Goal: Check status: Check status

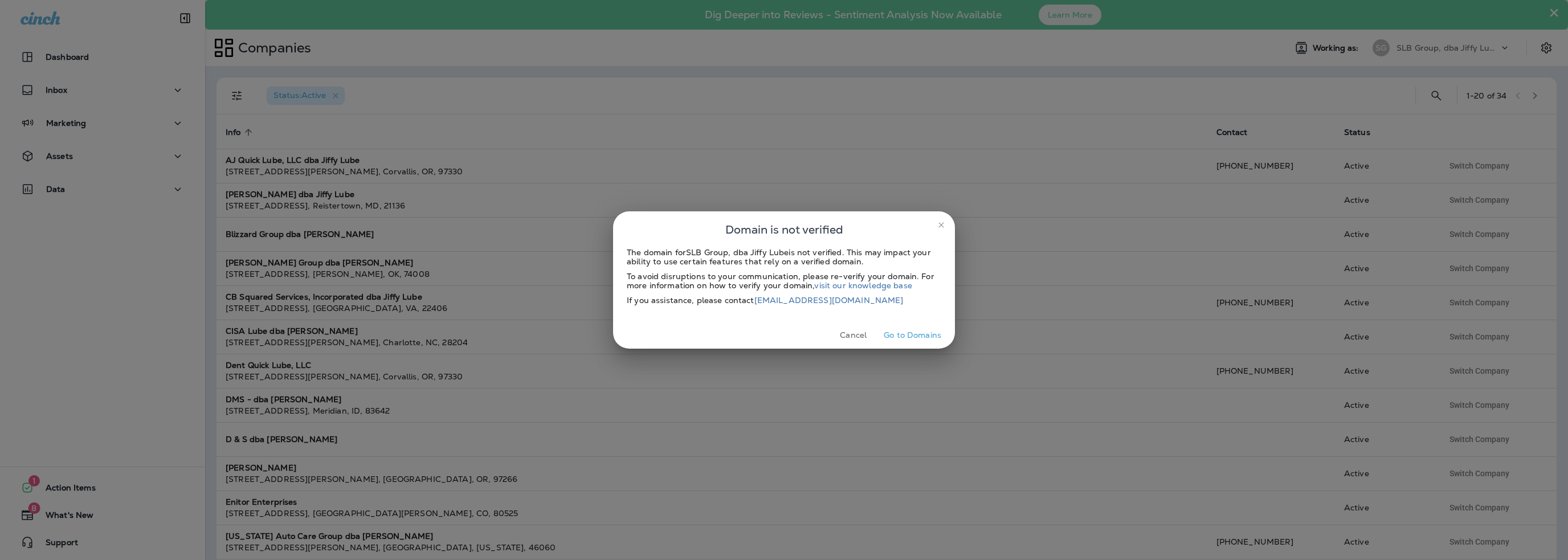
click at [864, 332] on button "Cancel" at bounding box center [853, 335] width 43 height 18
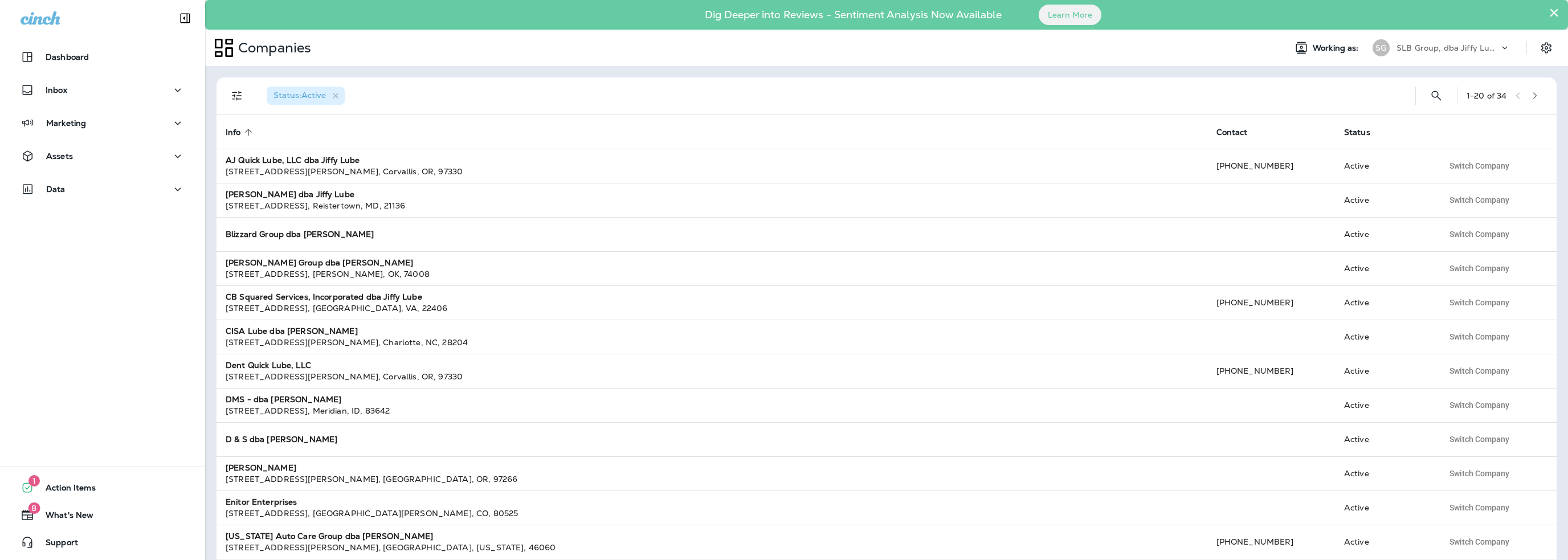
click at [1553, 11] on button "×" at bounding box center [1554, 12] width 10 height 18
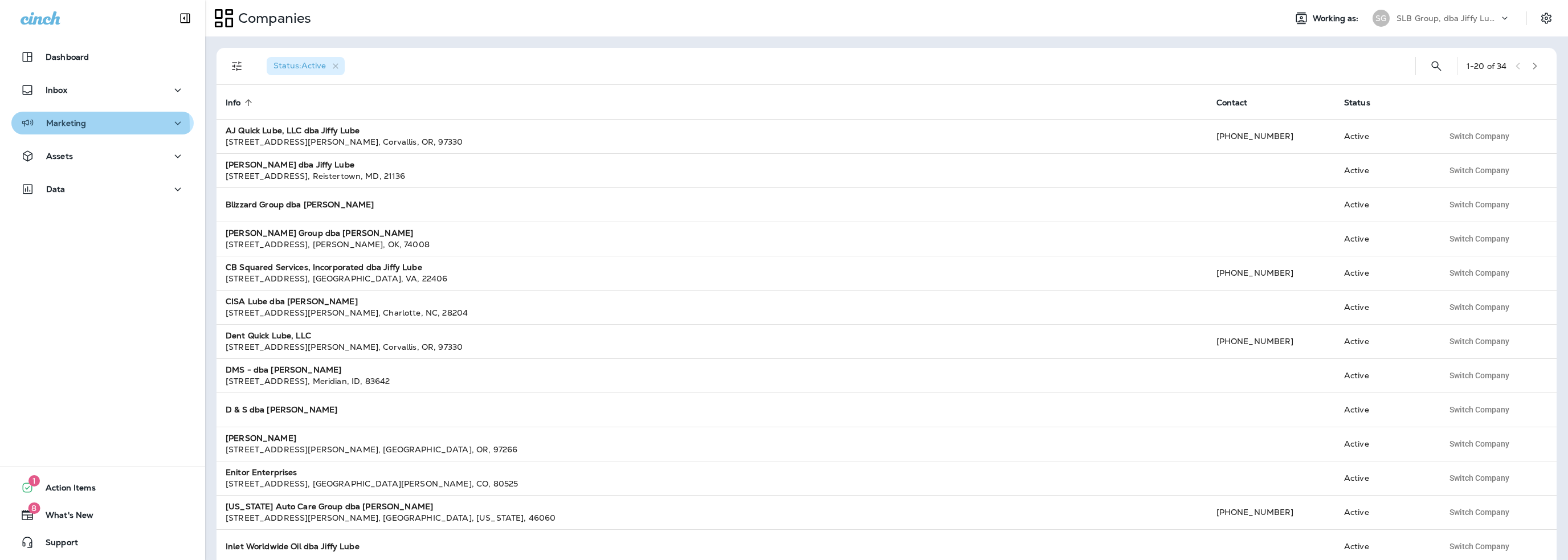
click at [49, 127] on p "Marketing" at bounding box center [66, 123] width 40 height 9
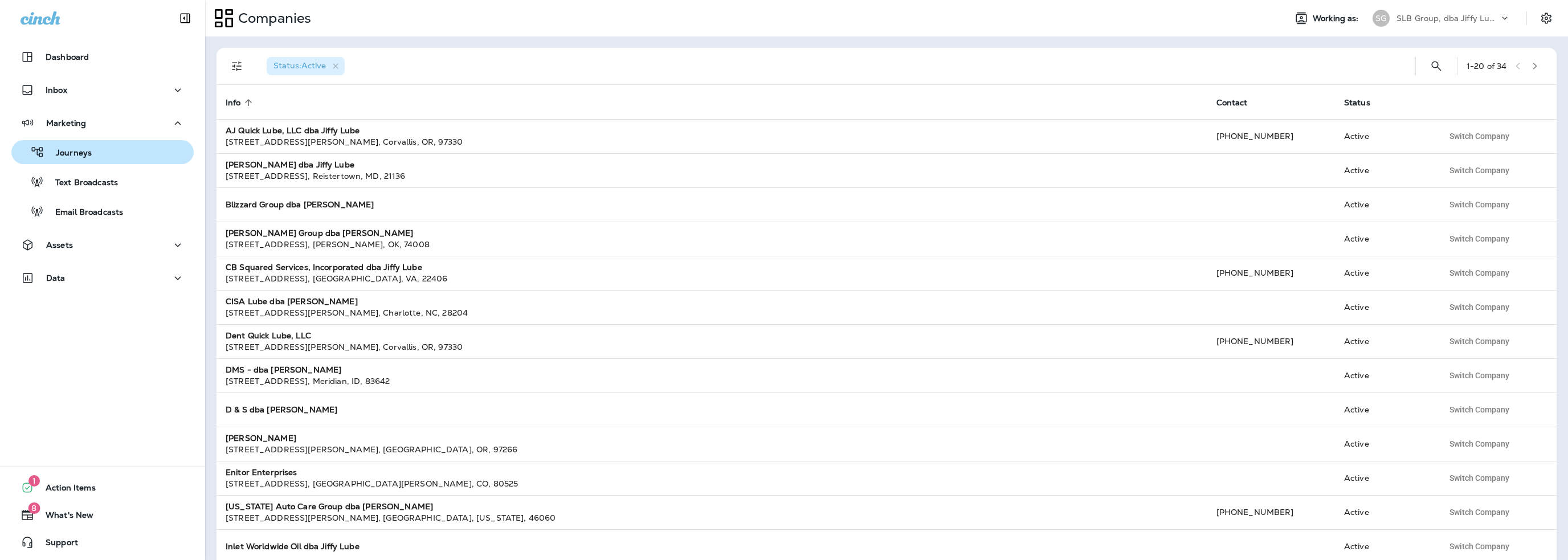
click at [66, 149] on p "Journeys" at bounding box center [68, 153] width 47 height 10
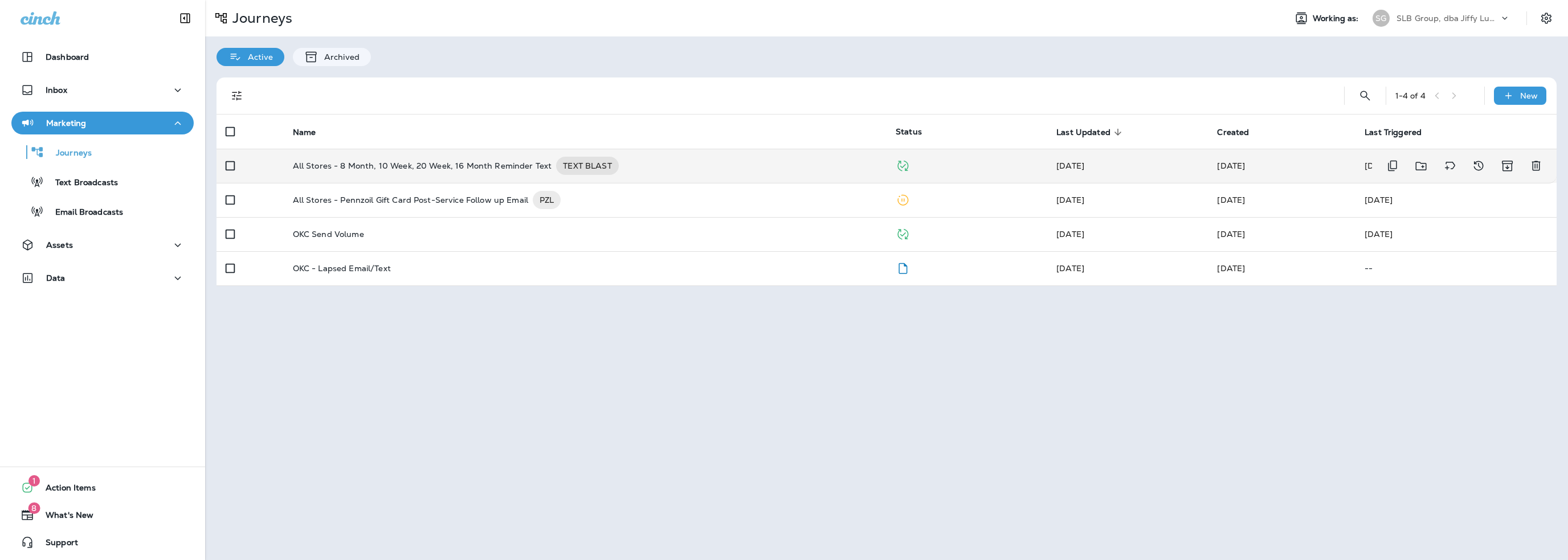
click at [460, 168] on p "All Stores - 8 Month, 10 Week, 20 Week, 16 Month Reminder Text" at bounding box center [423, 166] width 259 height 18
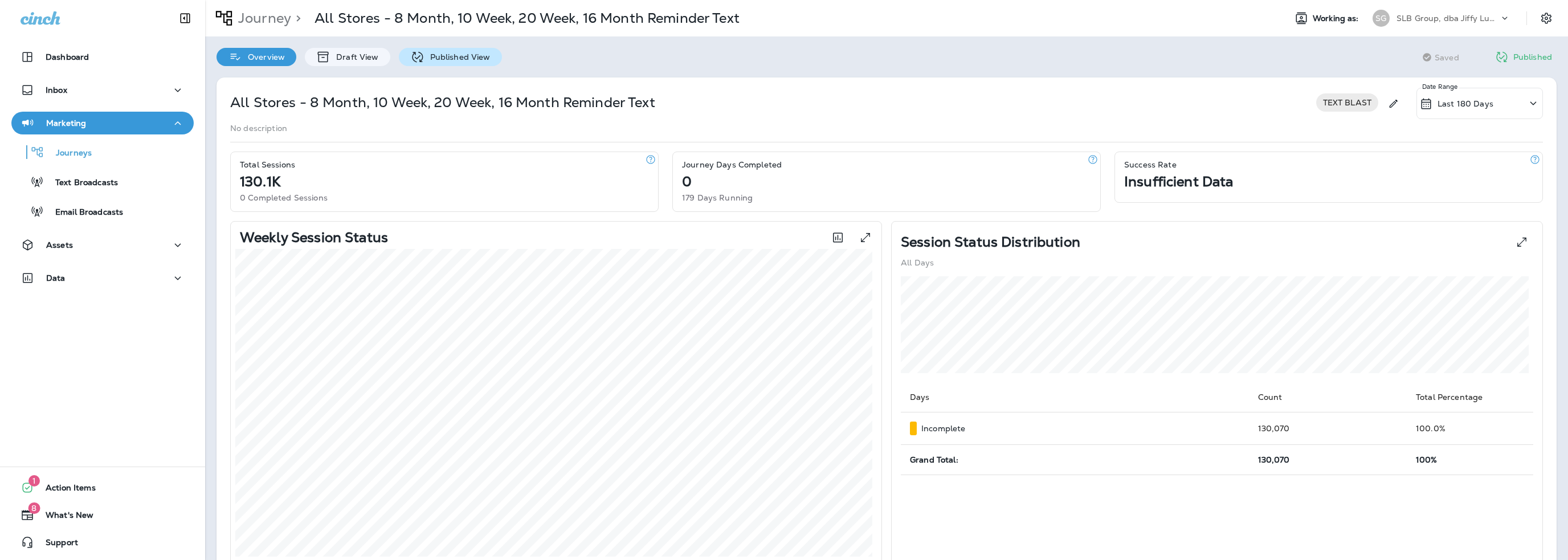
click at [473, 57] on p "Published View" at bounding box center [458, 57] width 66 height 9
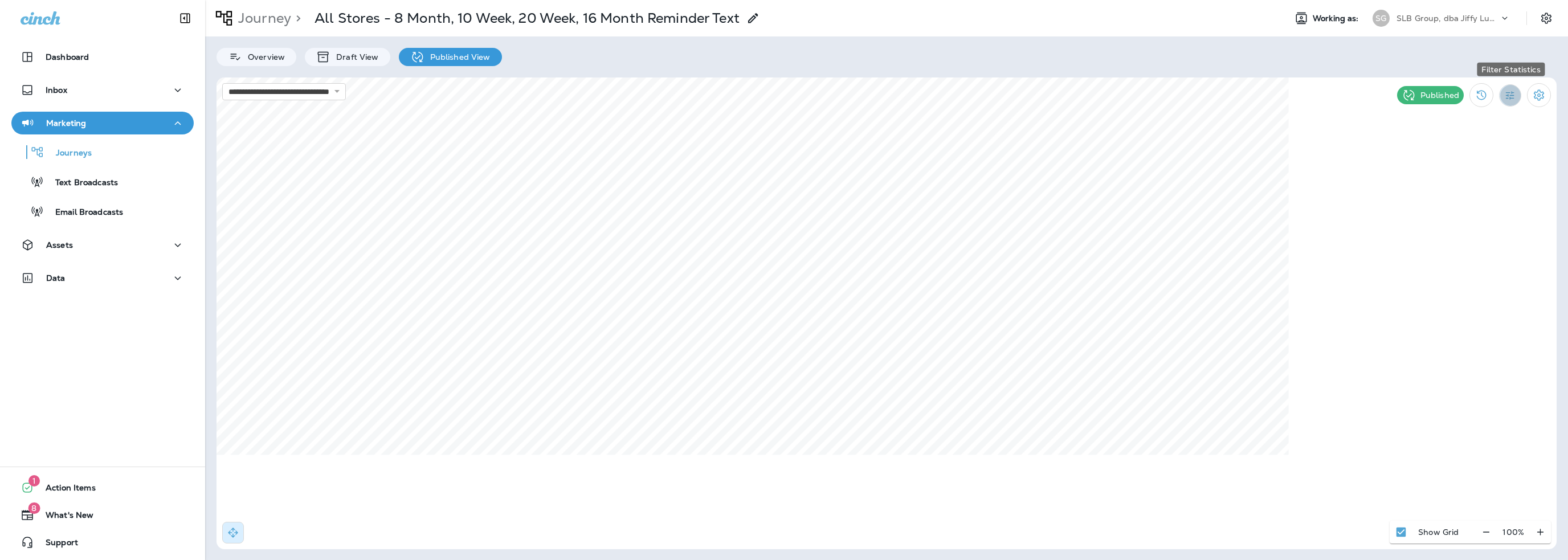
click at [1510, 94] on icon "Filter Statistics" at bounding box center [1510, 96] width 12 height 12
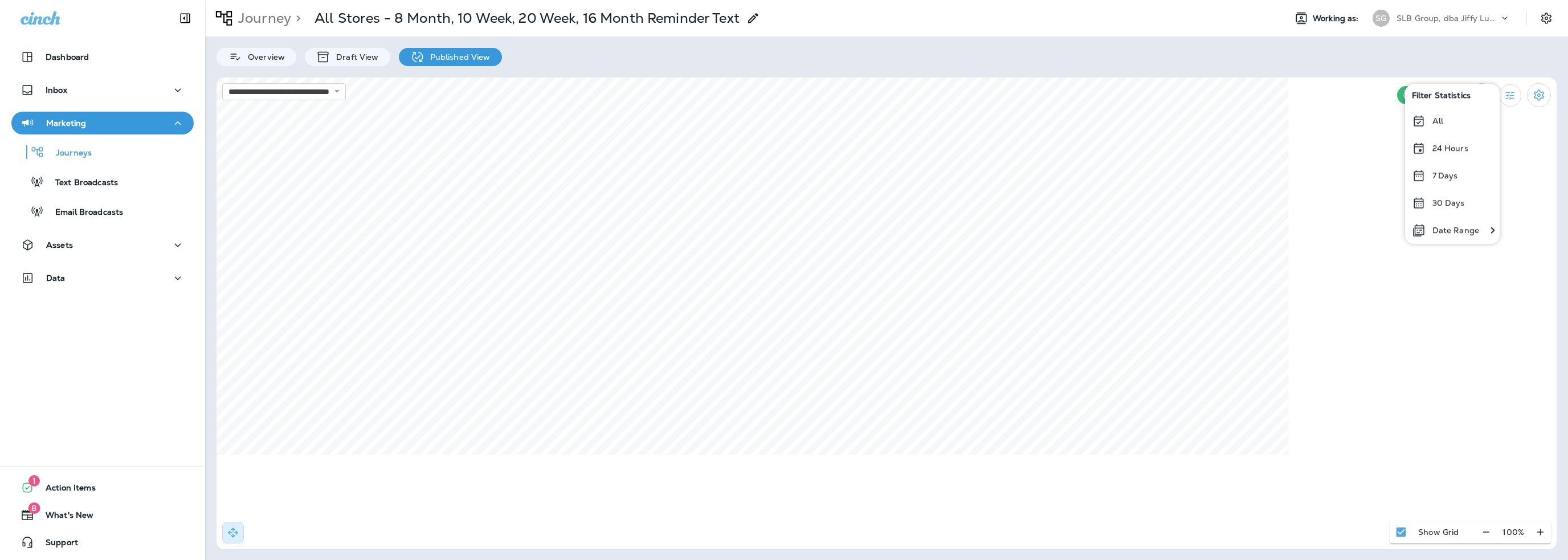
click at [1448, 232] on p "Date Range" at bounding box center [1455, 230] width 46 height 9
click at [1097, 137] on icon "Previous month" at bounding box center [1096, 134] width 8 height 8
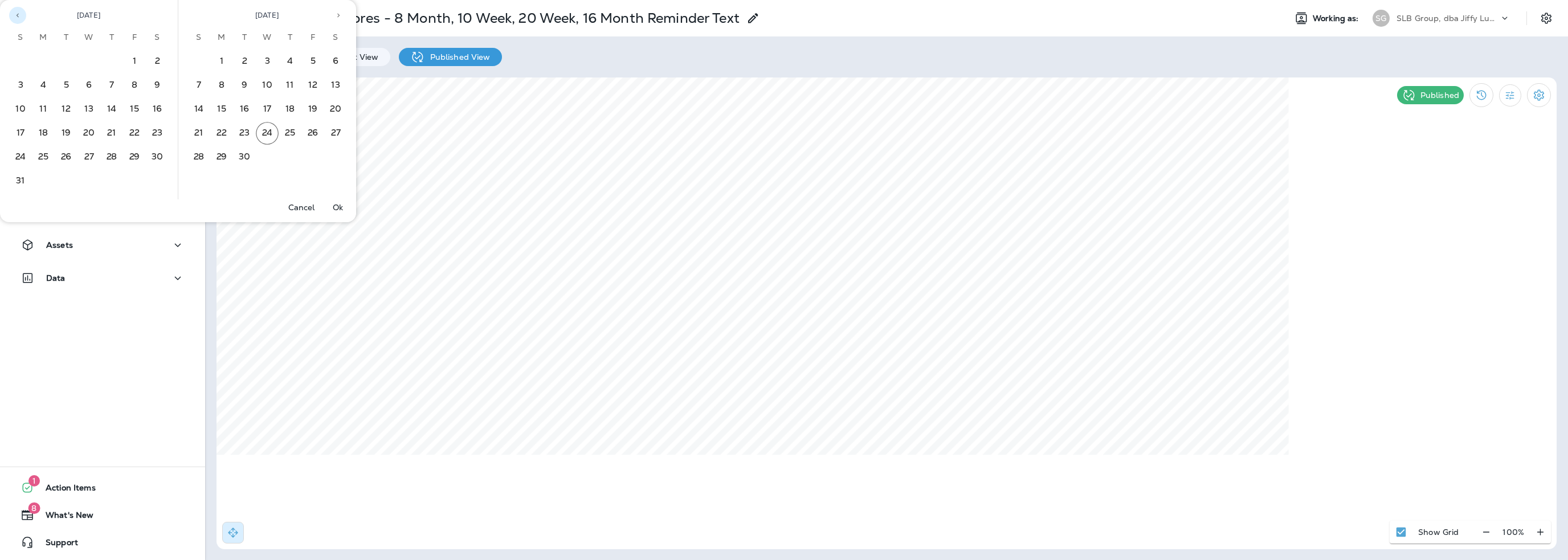
click at [19, 15] on icon "Previous month" at bounding box center [17, 15] width 8 height 8
drag, startPoint x: 64, startPoint y: 62, endPoint x: 93, endPoint y: 68, distance: 29.6
click at [63, 62] on button "1" at bounding box center [66, 61] width 23 height 23
click at [339, 19] on icon "Next month" at bounding box center [339, 15] width 8 height 8
click at [334, 108] on button "20" at bounding box center [336, 110] width 23 height 23
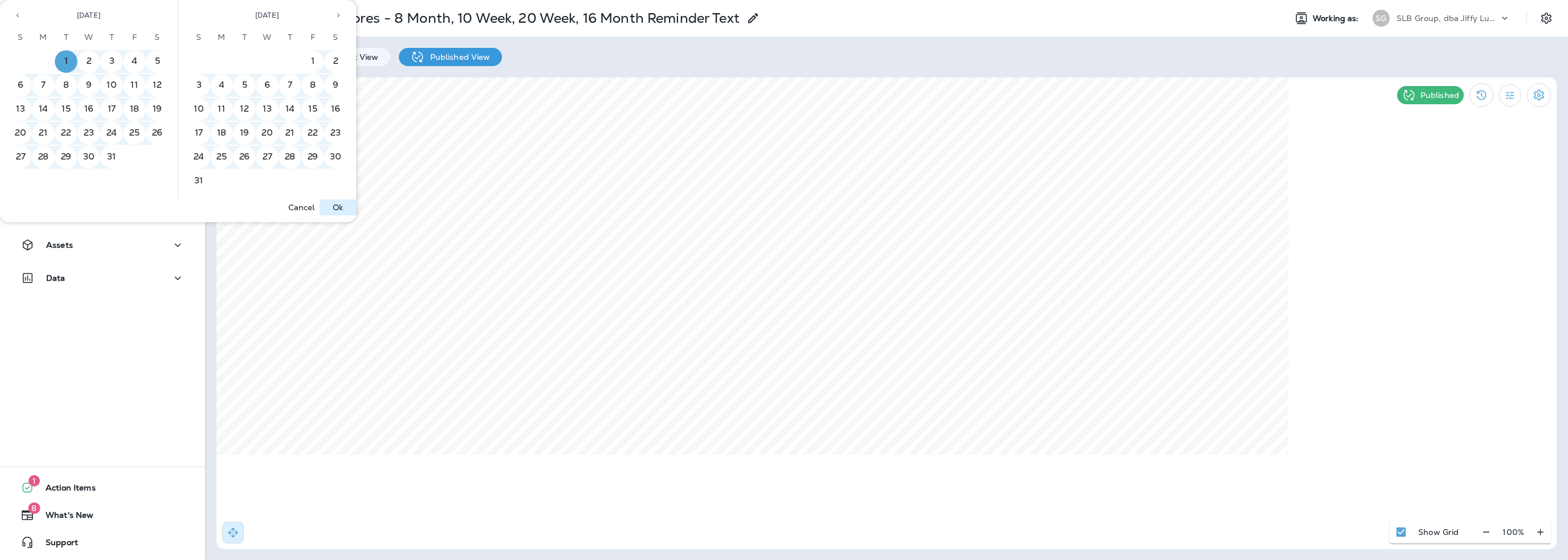
click at [339, 205] on p "Ok" at bounding box center [338, 207] width 10 height 9
